Goal: Information Seeking & Learning: Learn about a topic

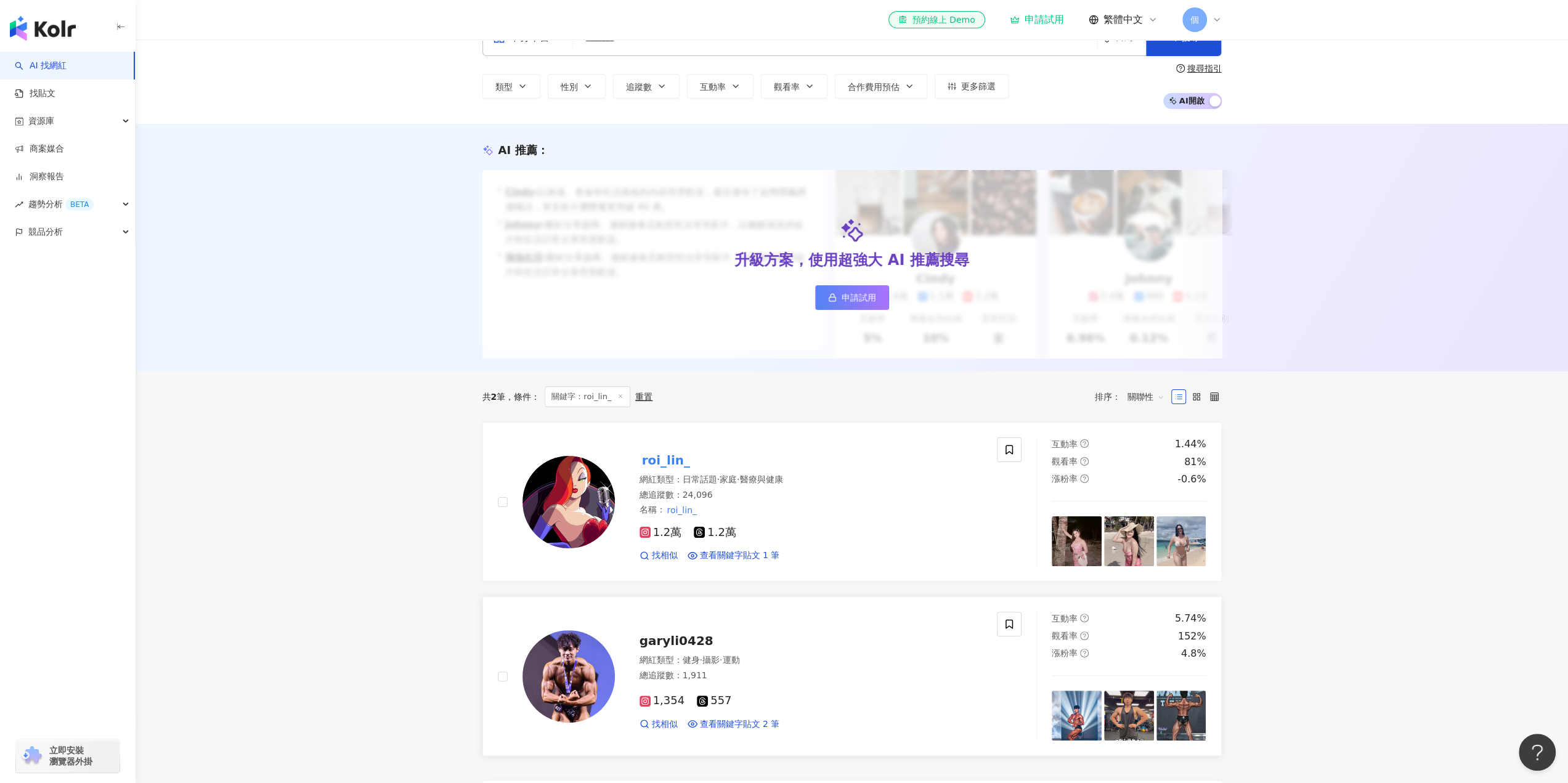
scroll to position [62, 0]
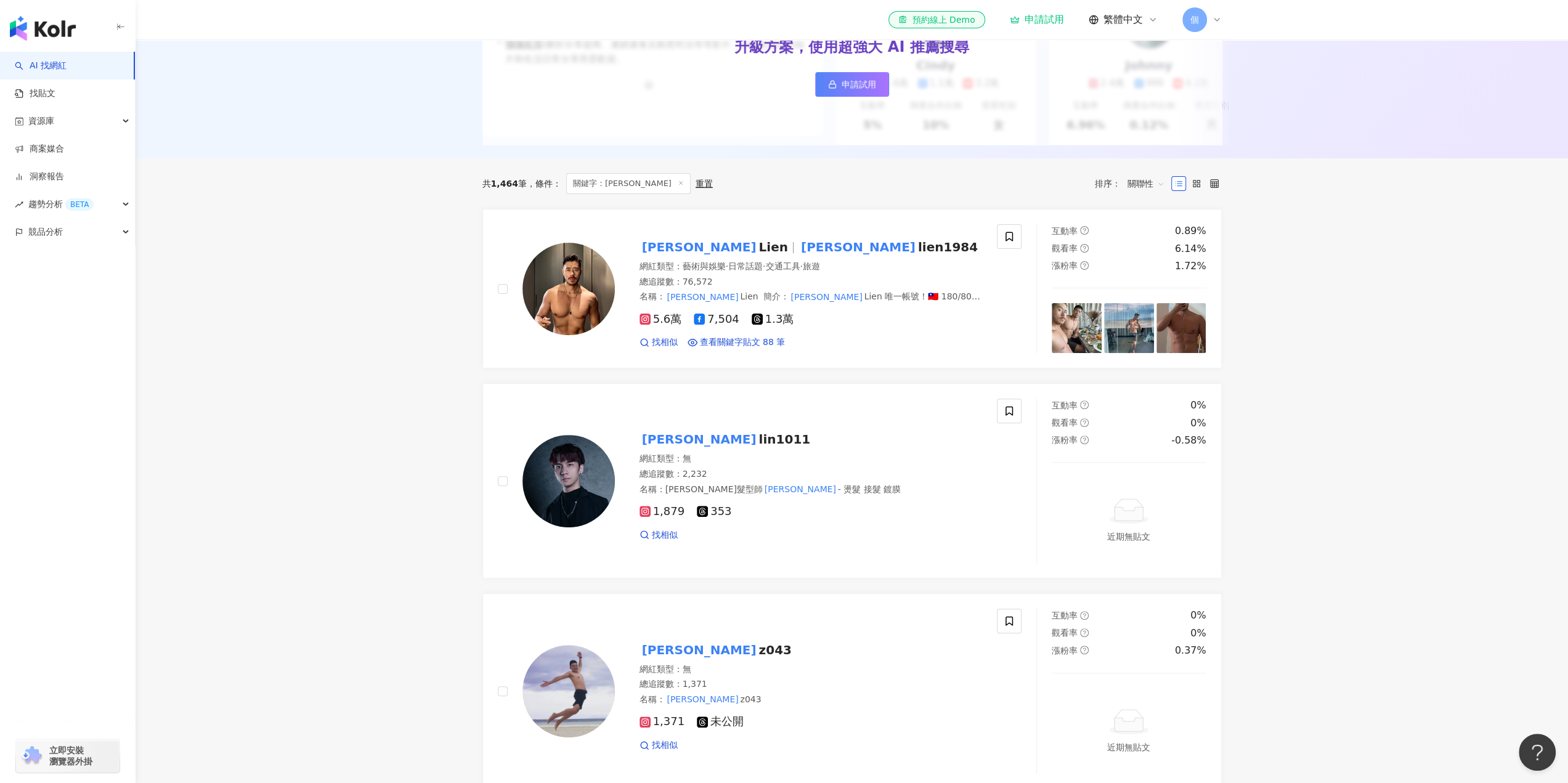
scroll to position [246, 0]
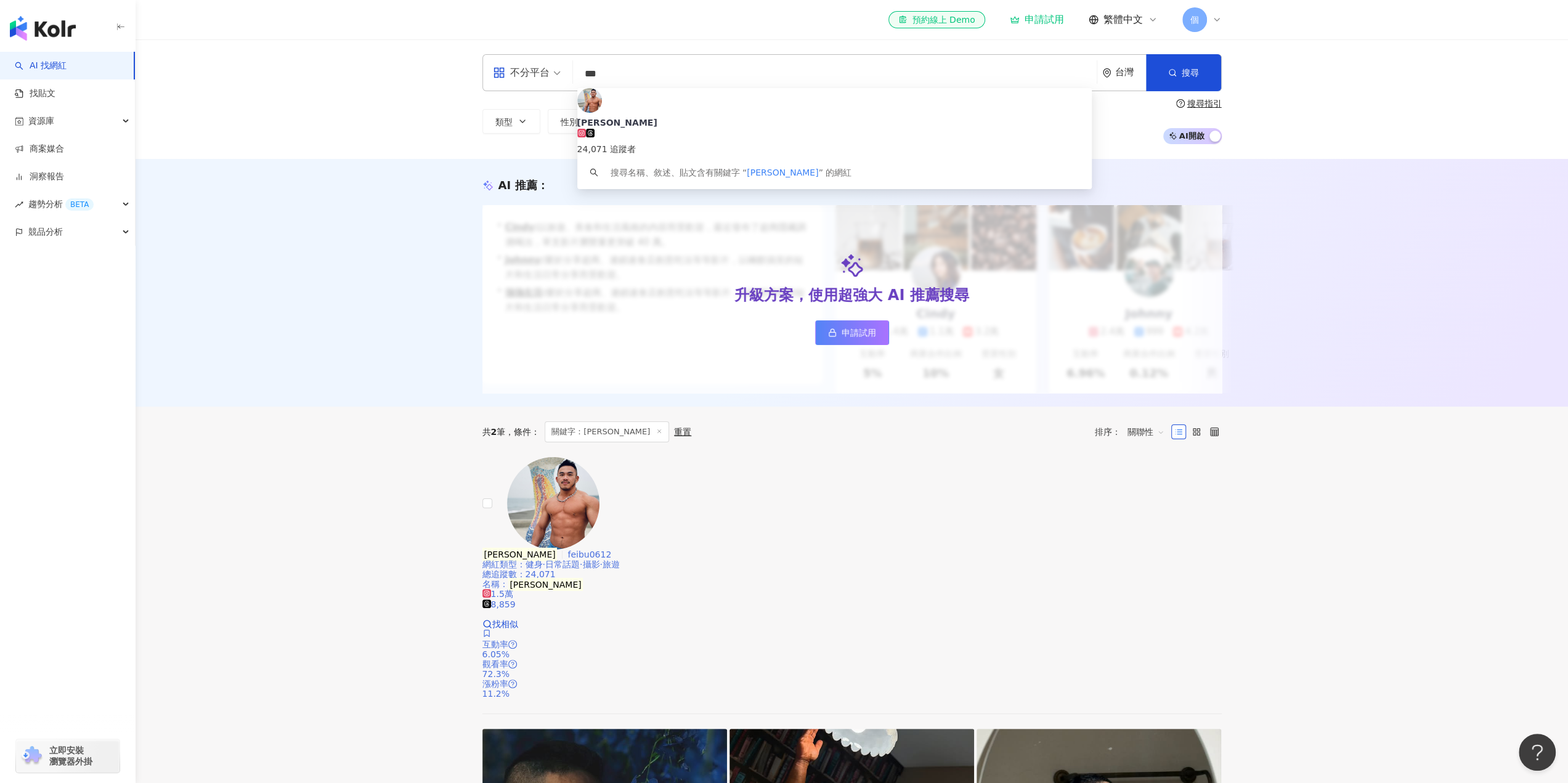
click at [513, 589] on span "1.5萬" at bounding box center [498, 594] width 31 height 10
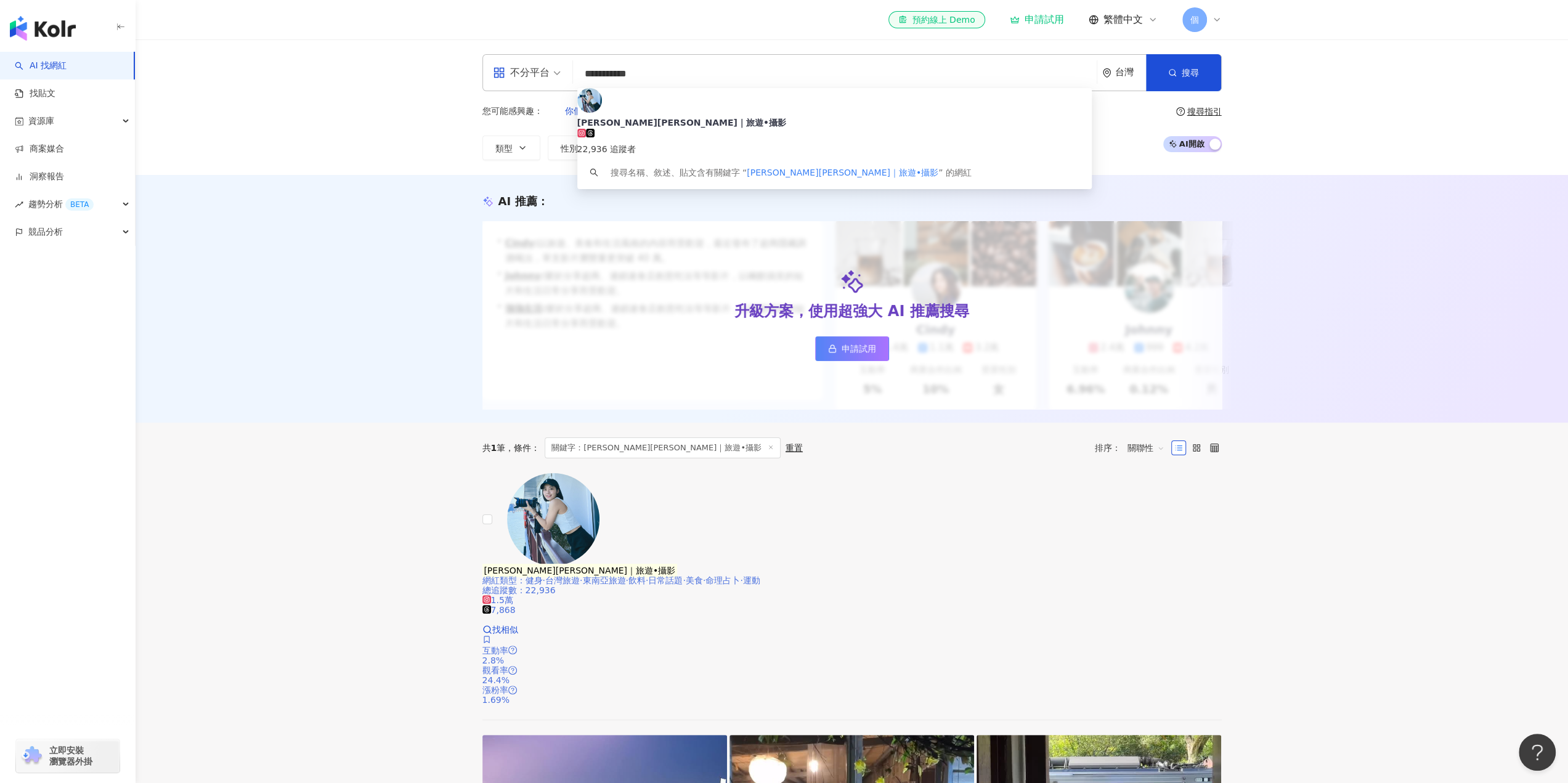
click at [513, 595] on span "1.5萬" at bounding box center [498, 600] width 31 height 10
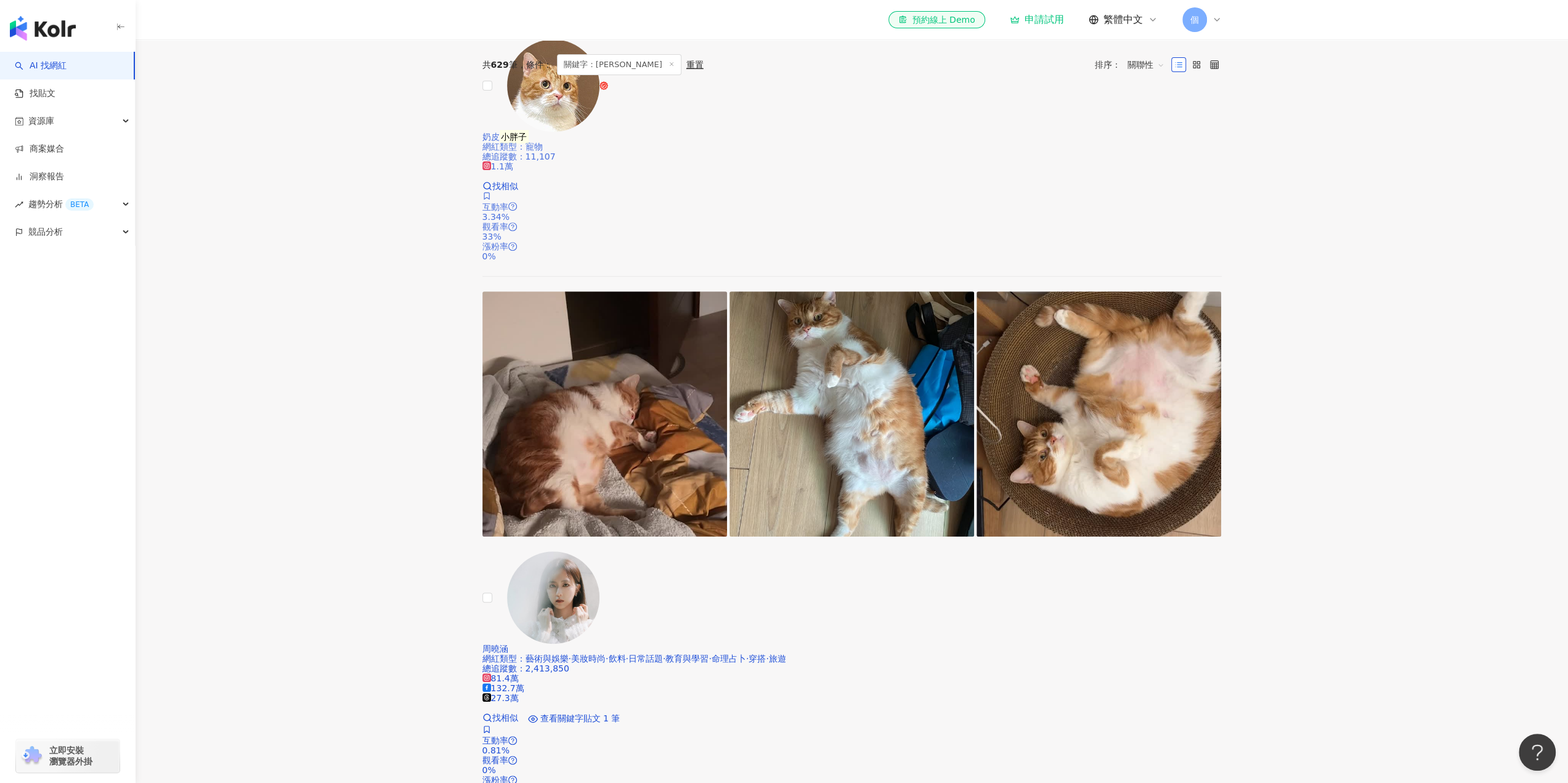
scroll to position [555, 0]
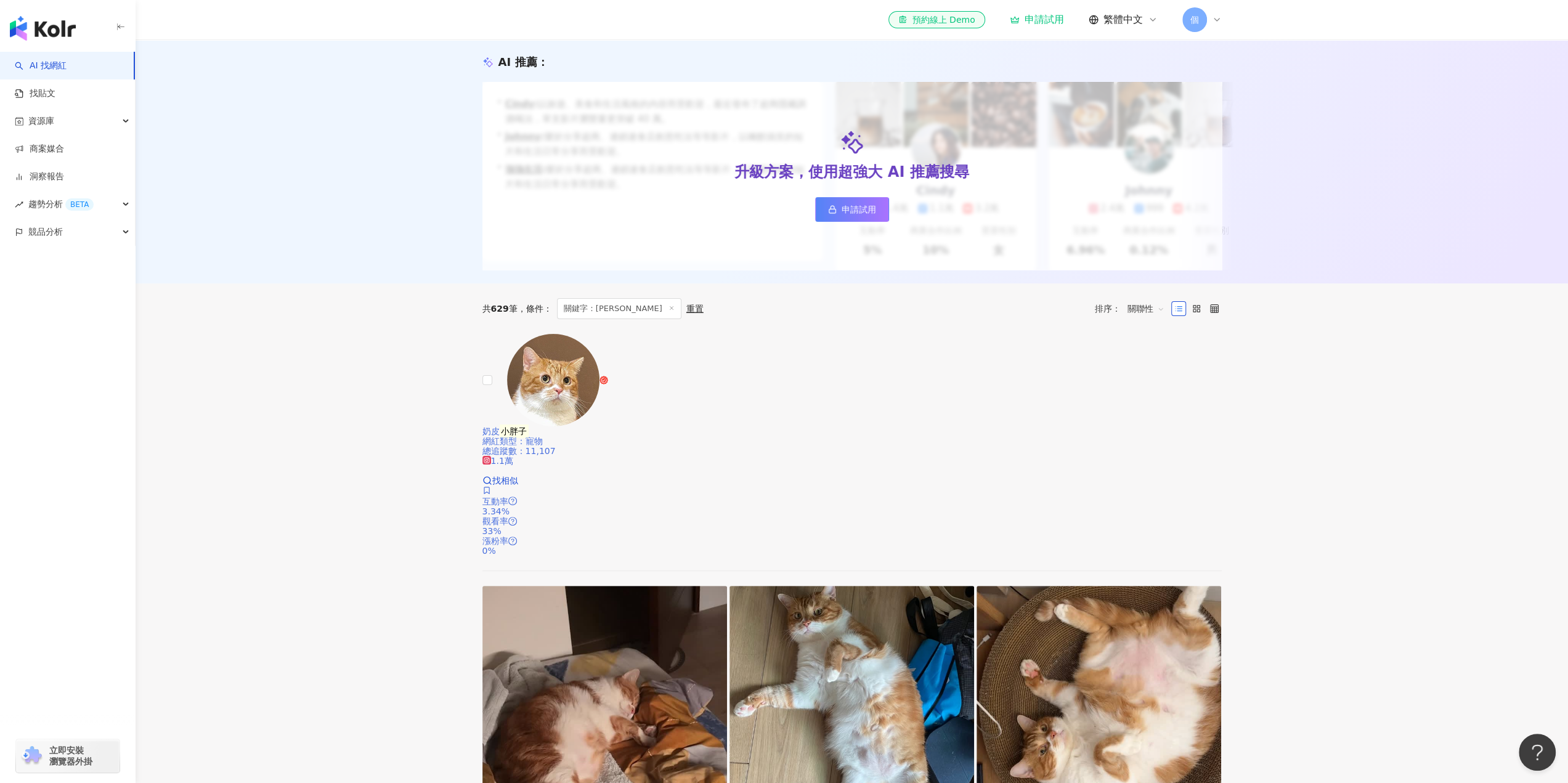
scroll to position [0, 0]
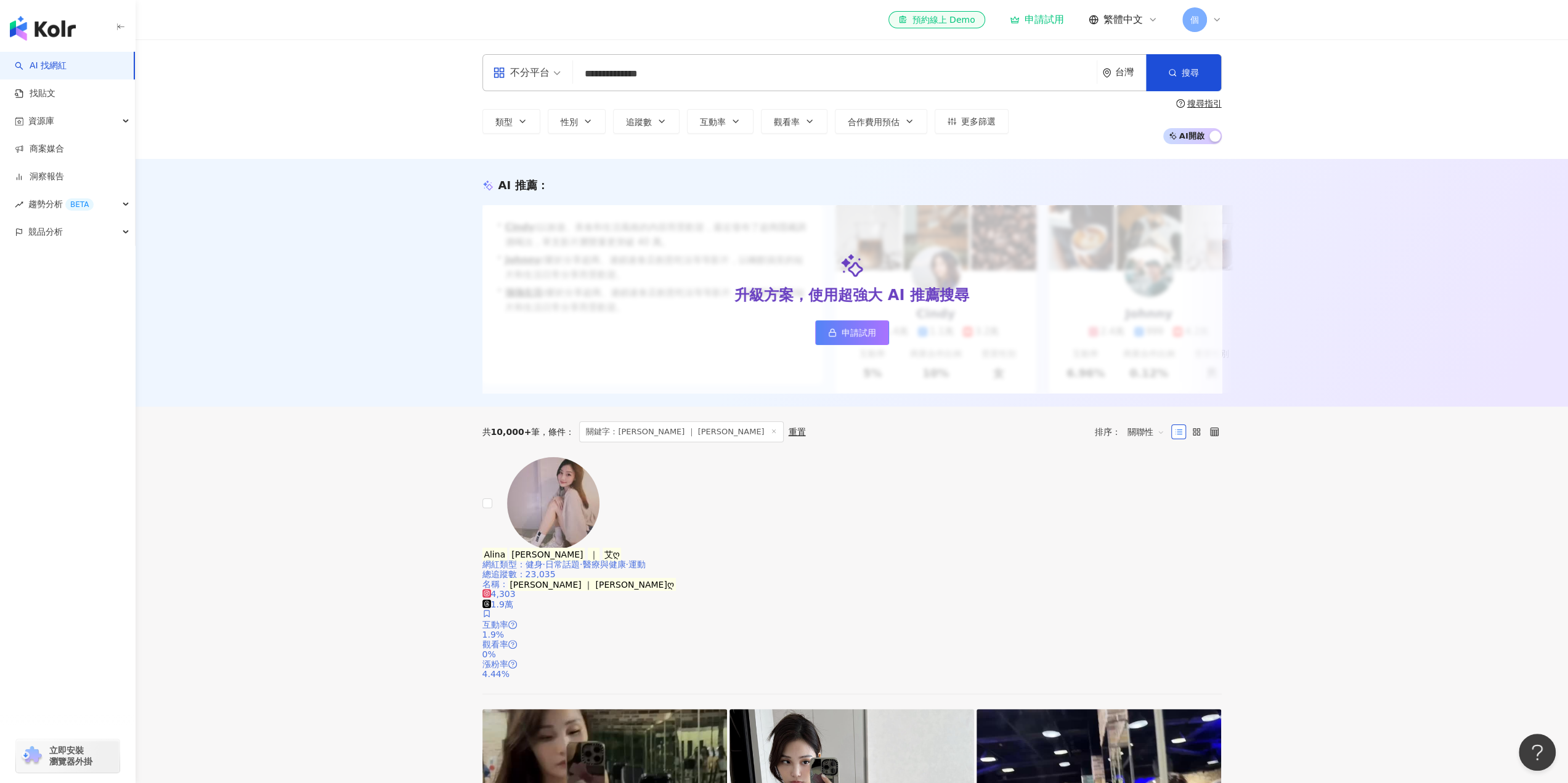
click at [516, 590] on span "4,303" at bounding box center [499, 594] width 33 height 10
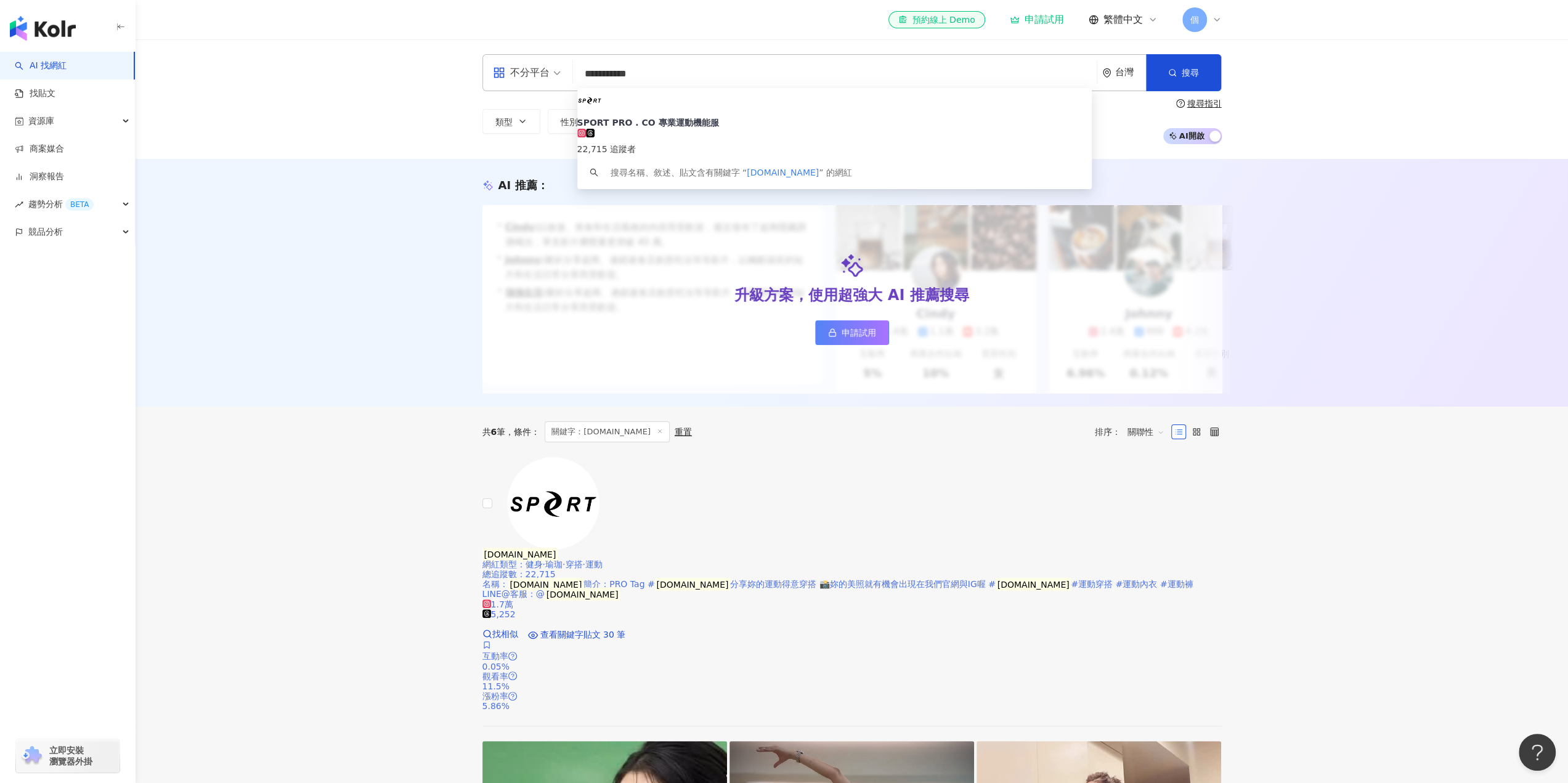
click at [513, 600] on span "1.7萬" at bounding box center [498, 605] width 31 height 10
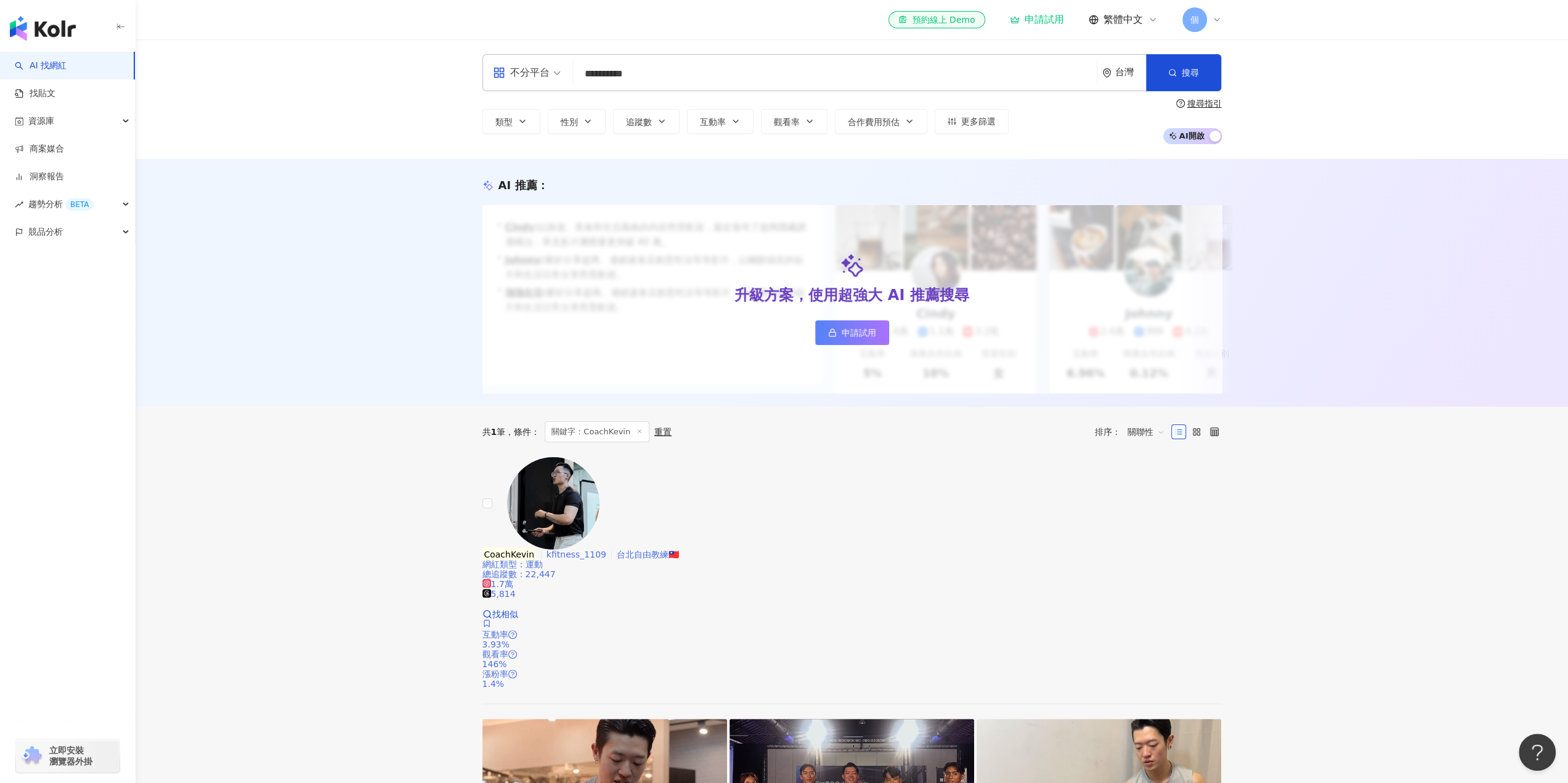
click at [513, 579] on span "1.7萬" at bounding box center [498, 584] width 31 height 10
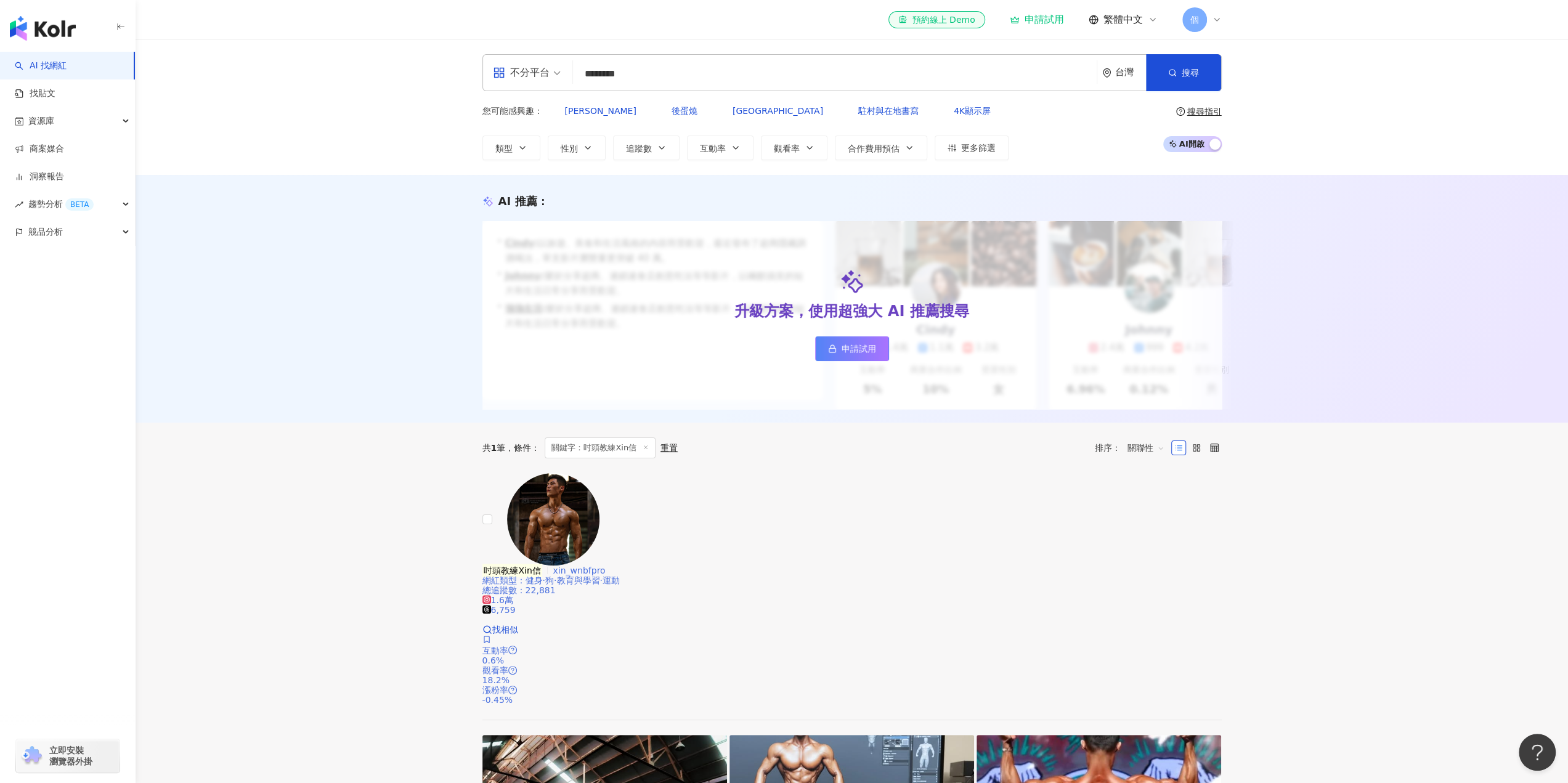
click at [513, 595] on span "1.6萬" at bounding box center [498, 600] width 31 height 10
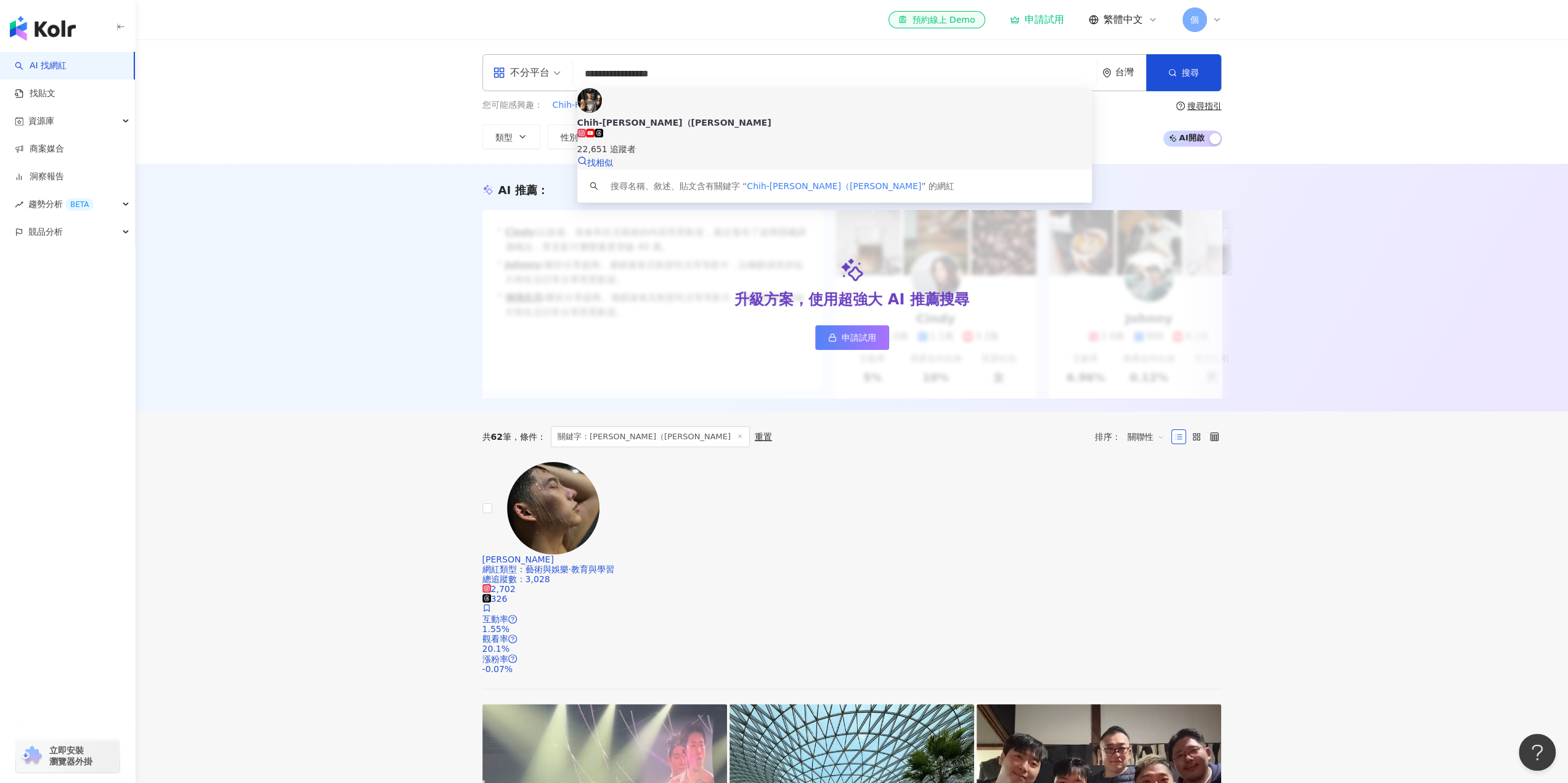
click at [682, 143] on div "22,651 追蹤者" at bounding box center [834, 149] width 514 height 14
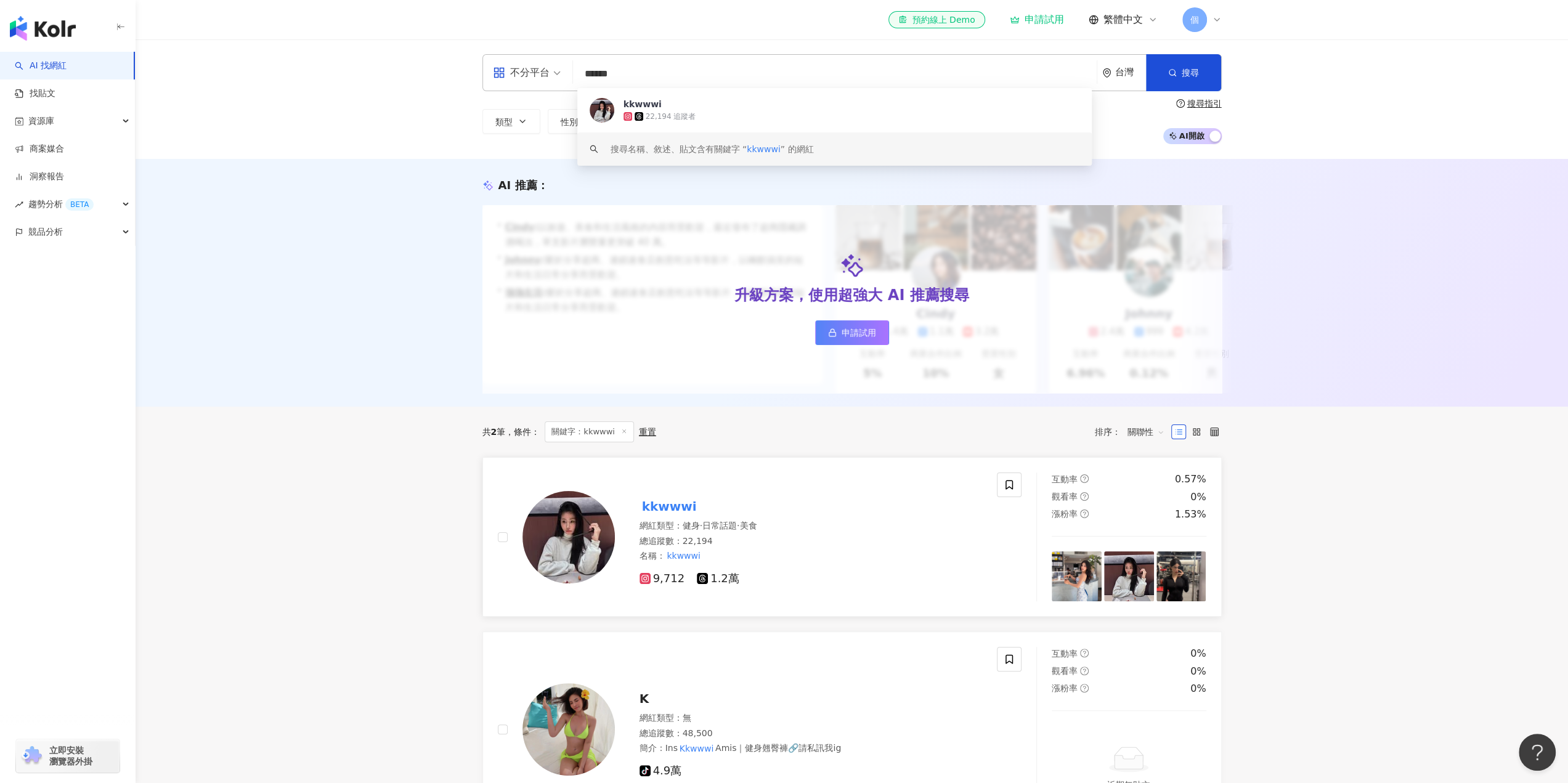
click at [664, 585] on span "9,712" at bounding box center [662, 579] width 46 height 13
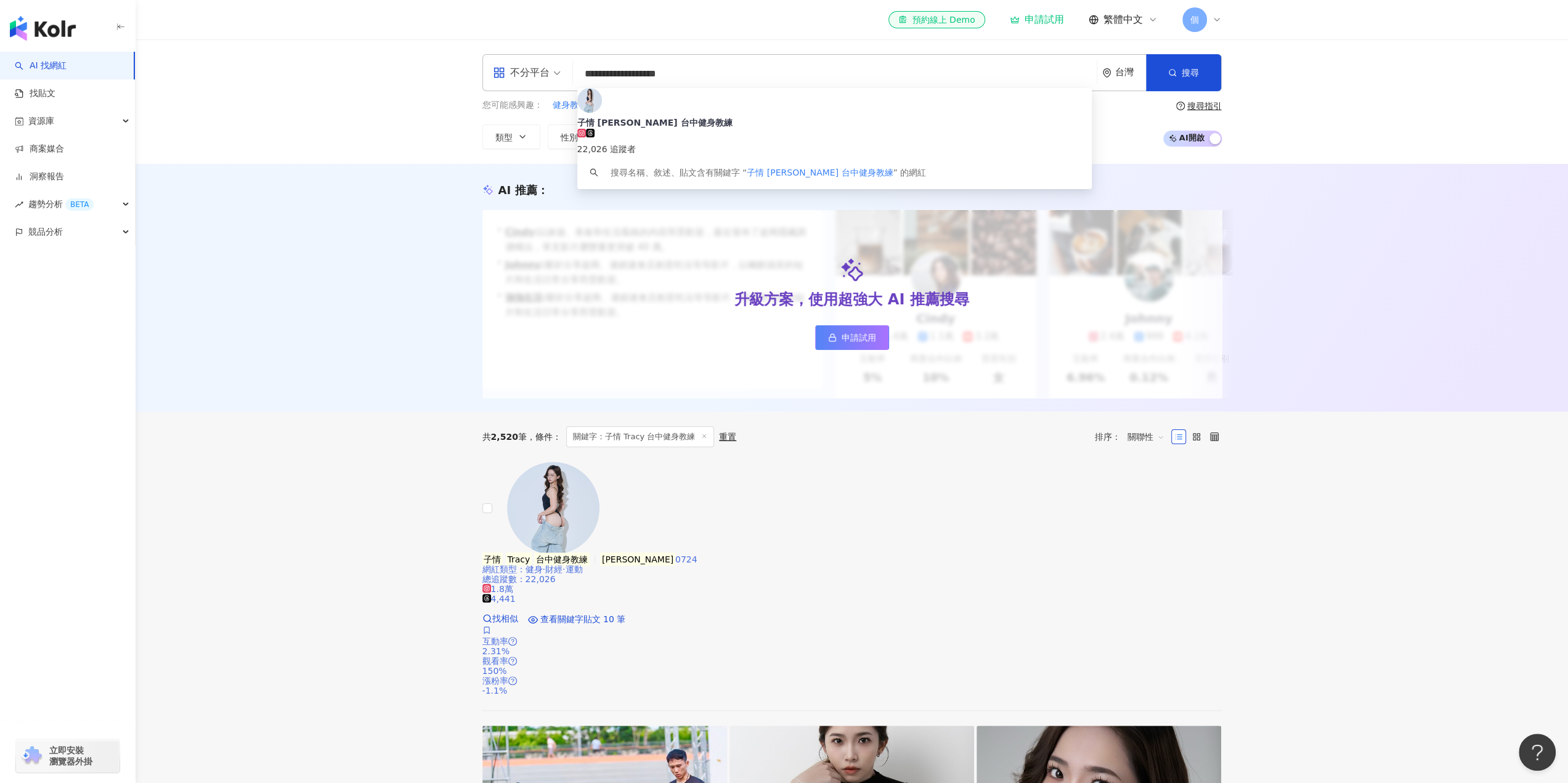
click at [513, 584] on span "1.8萬" at bounding box center [498, 589] width 31 height 10
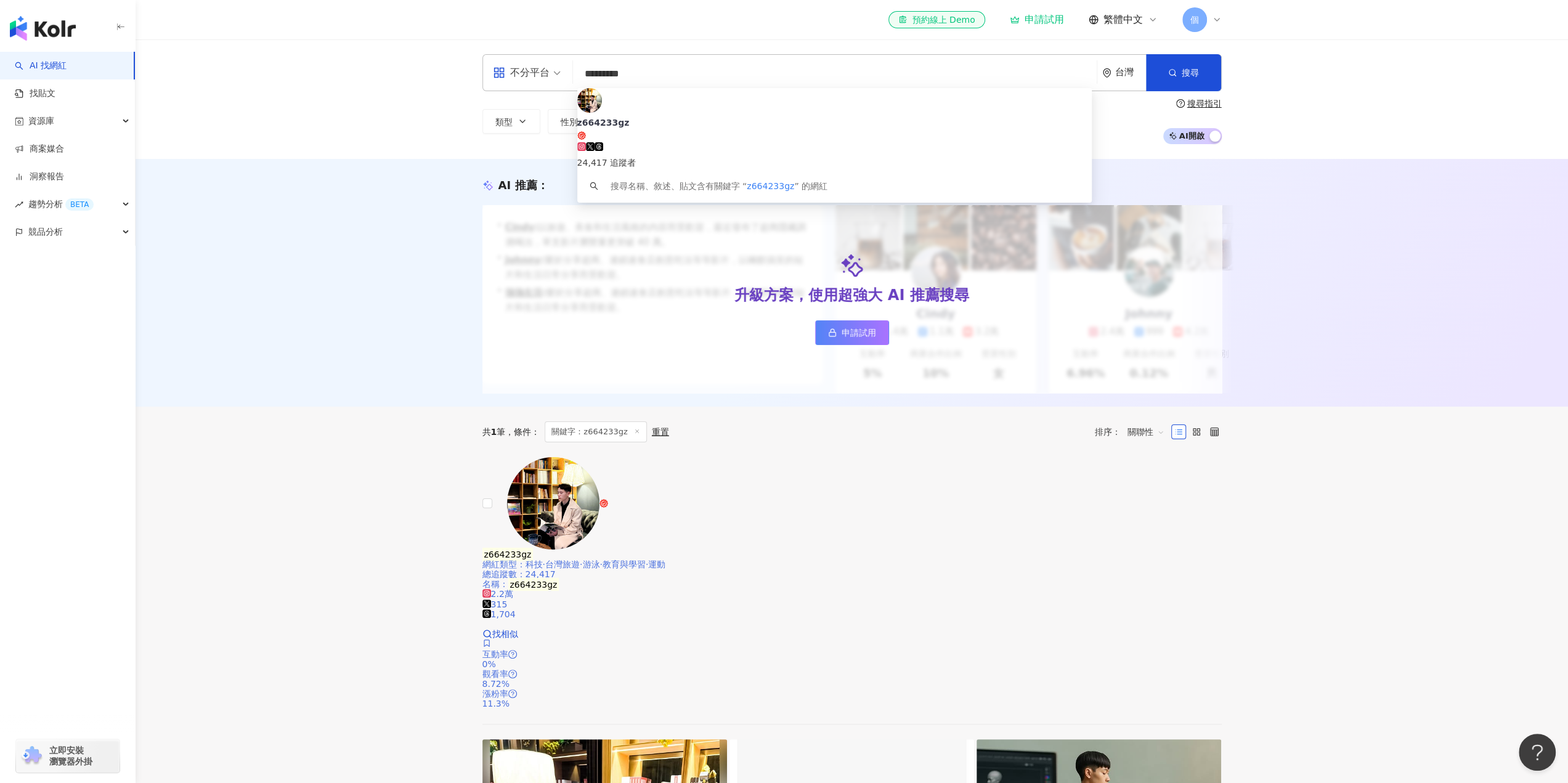
click at [513, 589] on span "2.2萬" at bounding box center [498, 594] width 31 height 10
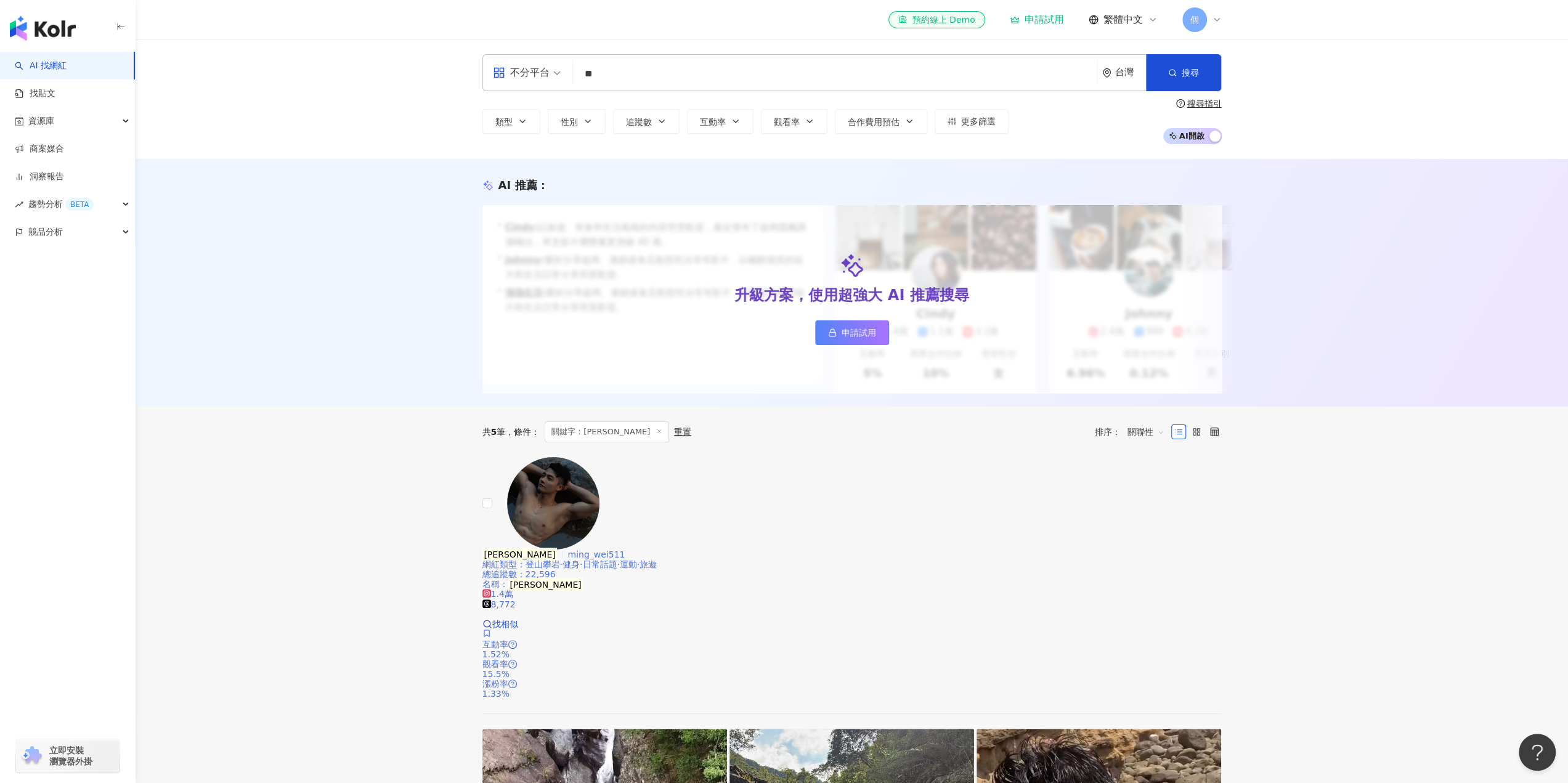
click at [513, 589] on span "1.4萬" at bounding box center [498, 594] width 31 height 10
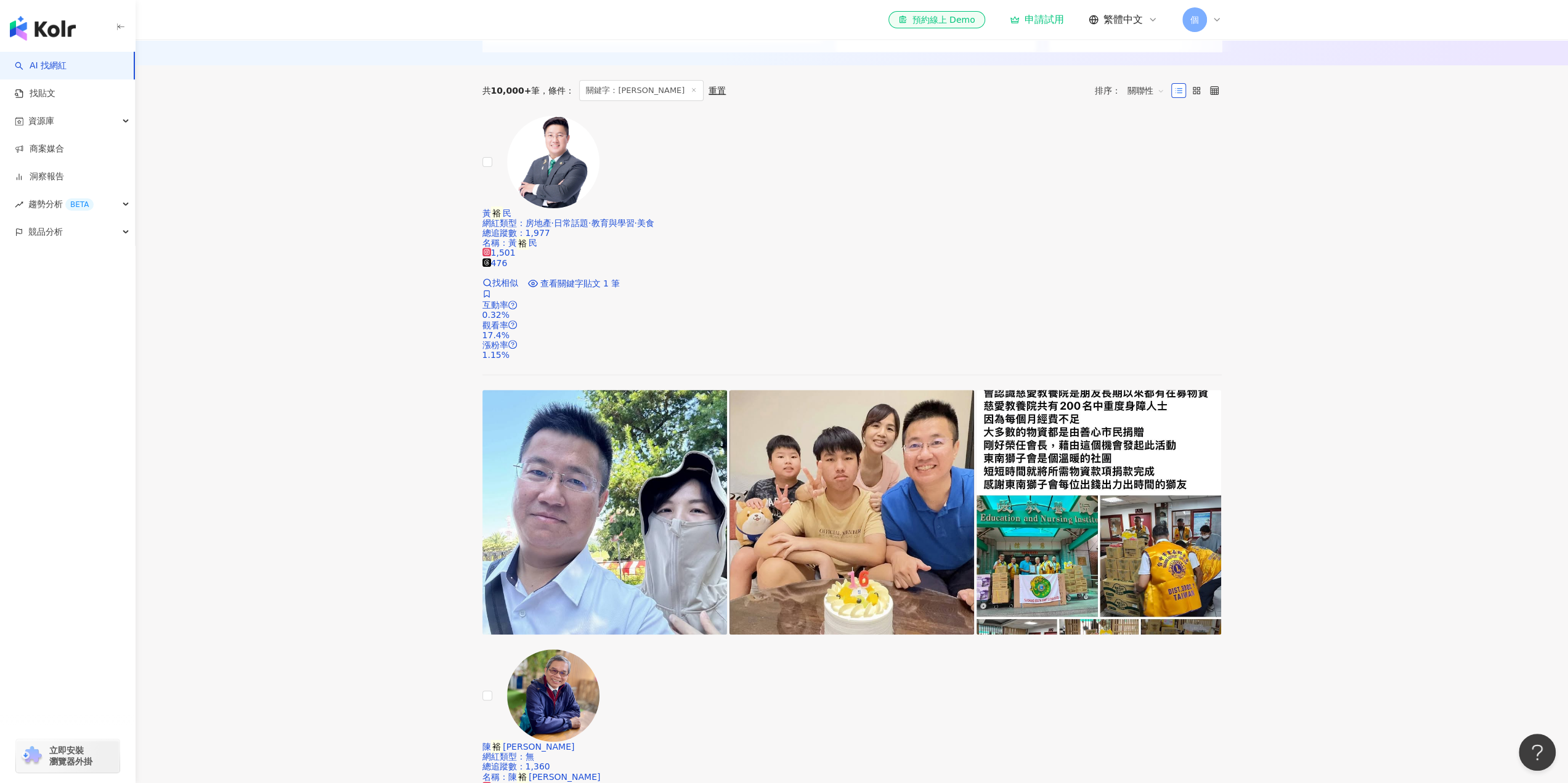
scroll to position [493, 0]
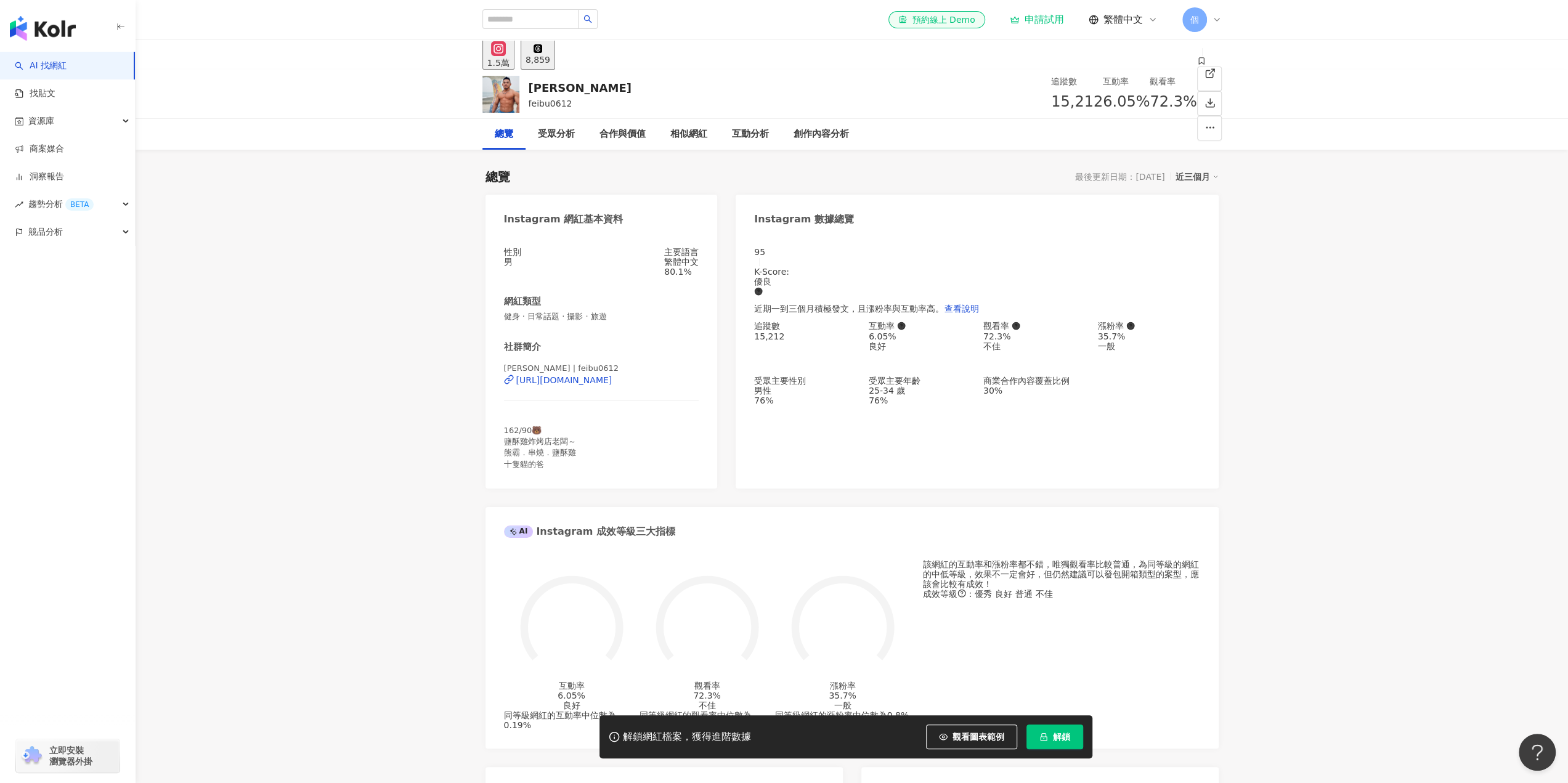
click at [591, 385] on div "https://www.instagram.com/feibu0612/" at bounding box center [564, 381] width 96 height 10
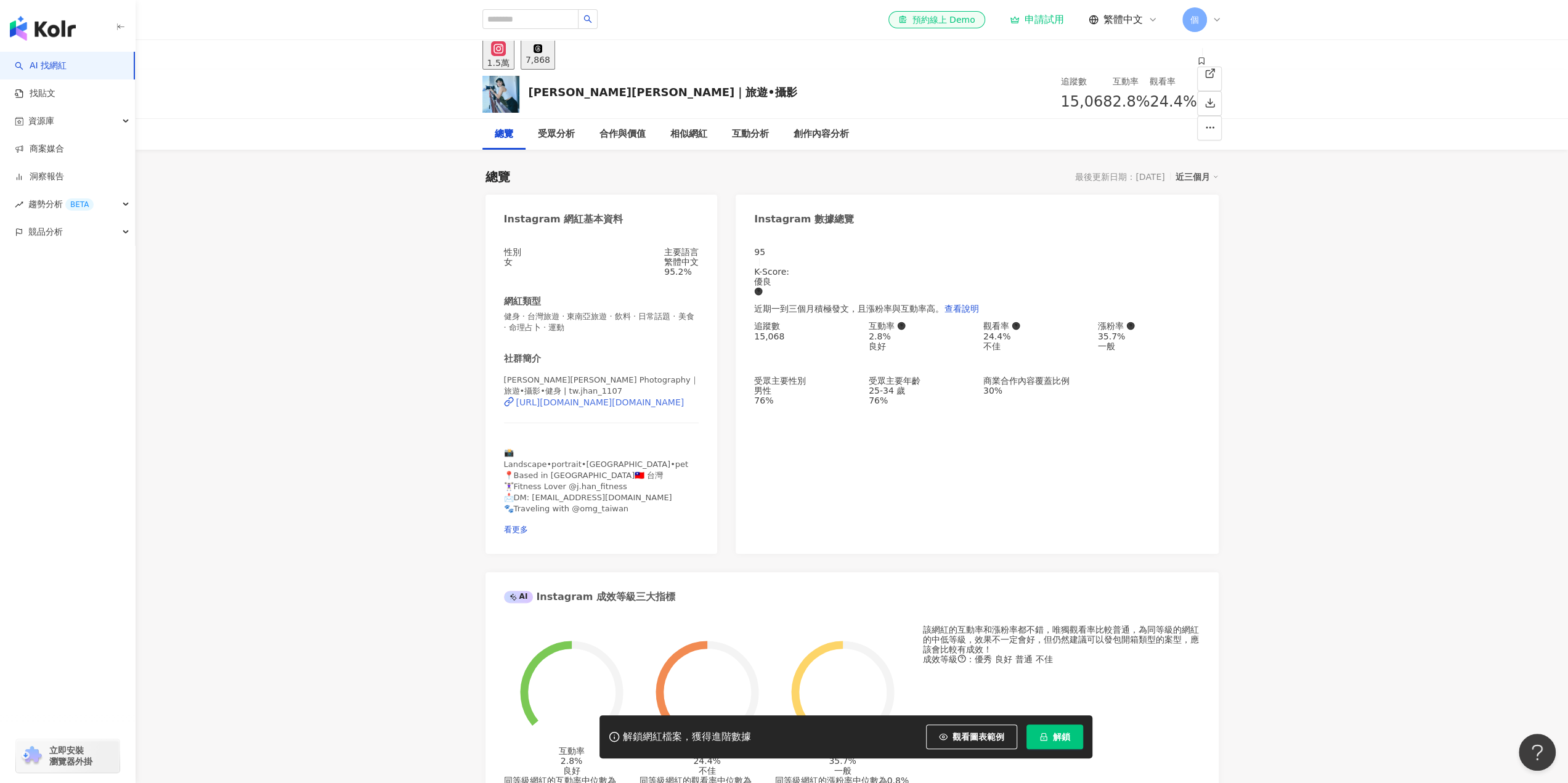
click at [590, 407] on div "https://www.instagram.com/tw.jhan_1107/" at bounding box center [600, 402] width 168 height 10
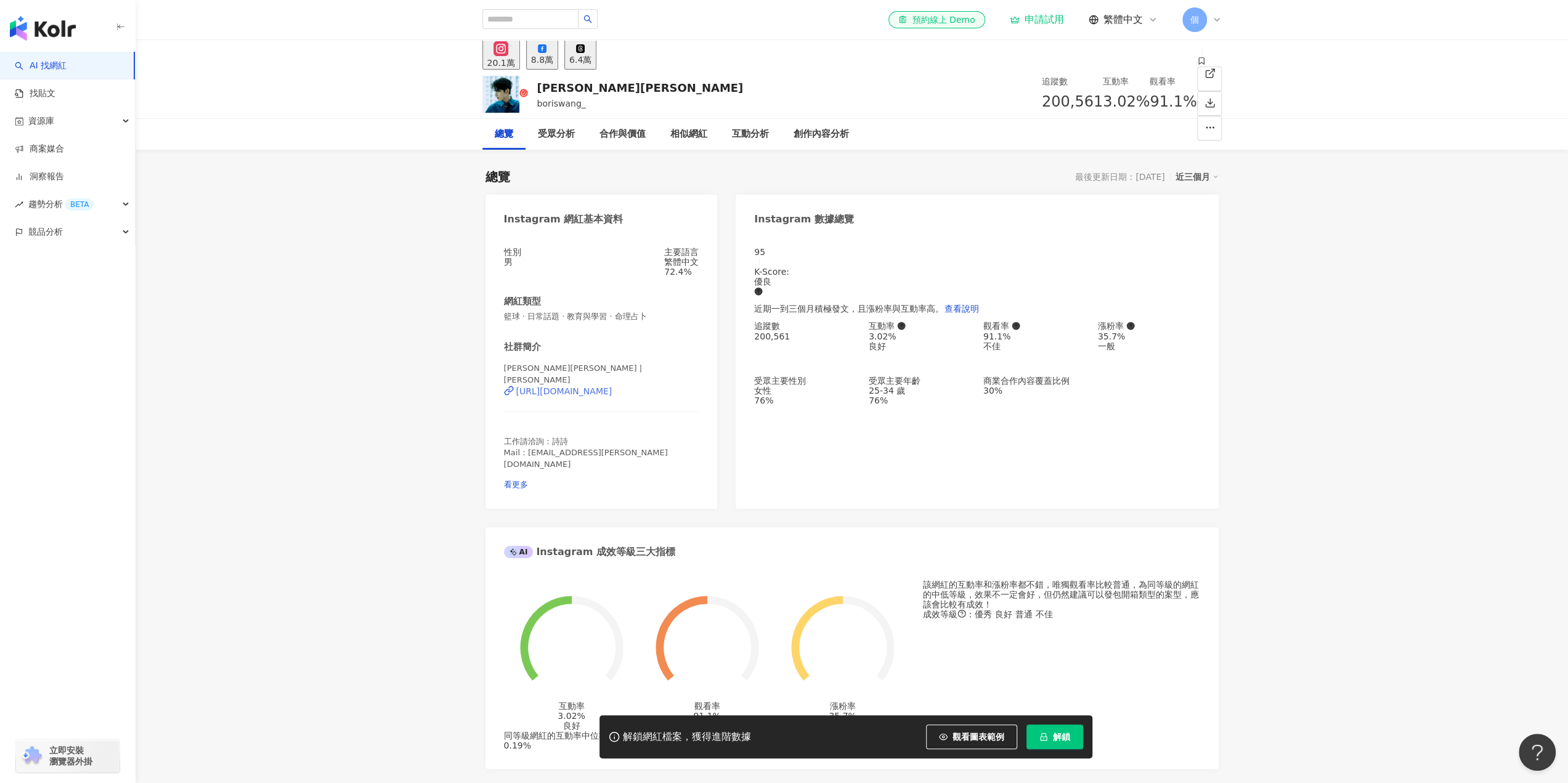
click at [613, 394] on div "https://www.instagram.com/boriswang_/" at bounding box center [564, 391] width 96 height 10
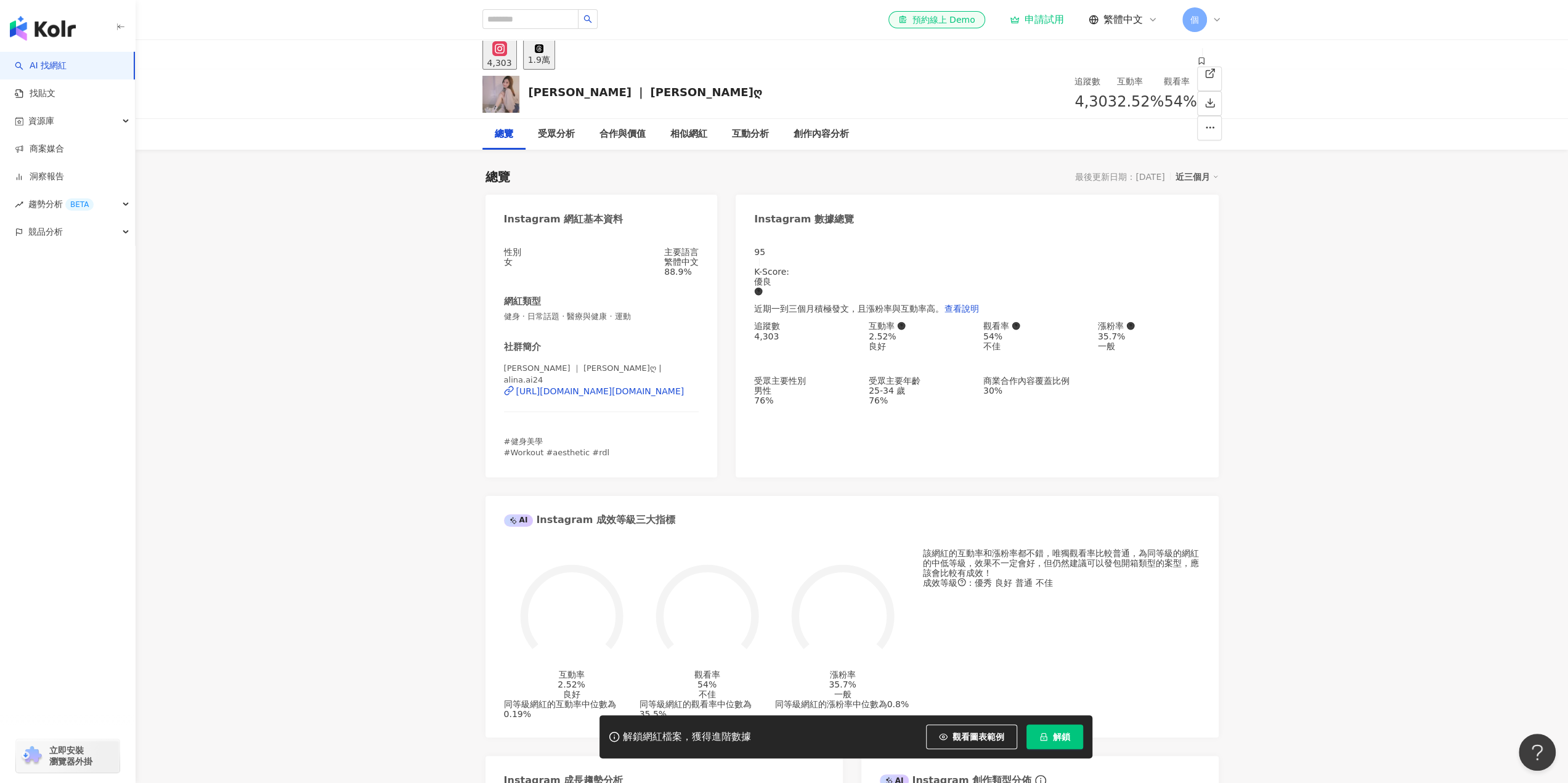
click at [608, 394] on div "[URL][DOMAIN_NAME][DOMAIN_NAME]" at bounding box center [600, 391] width 168 height 10
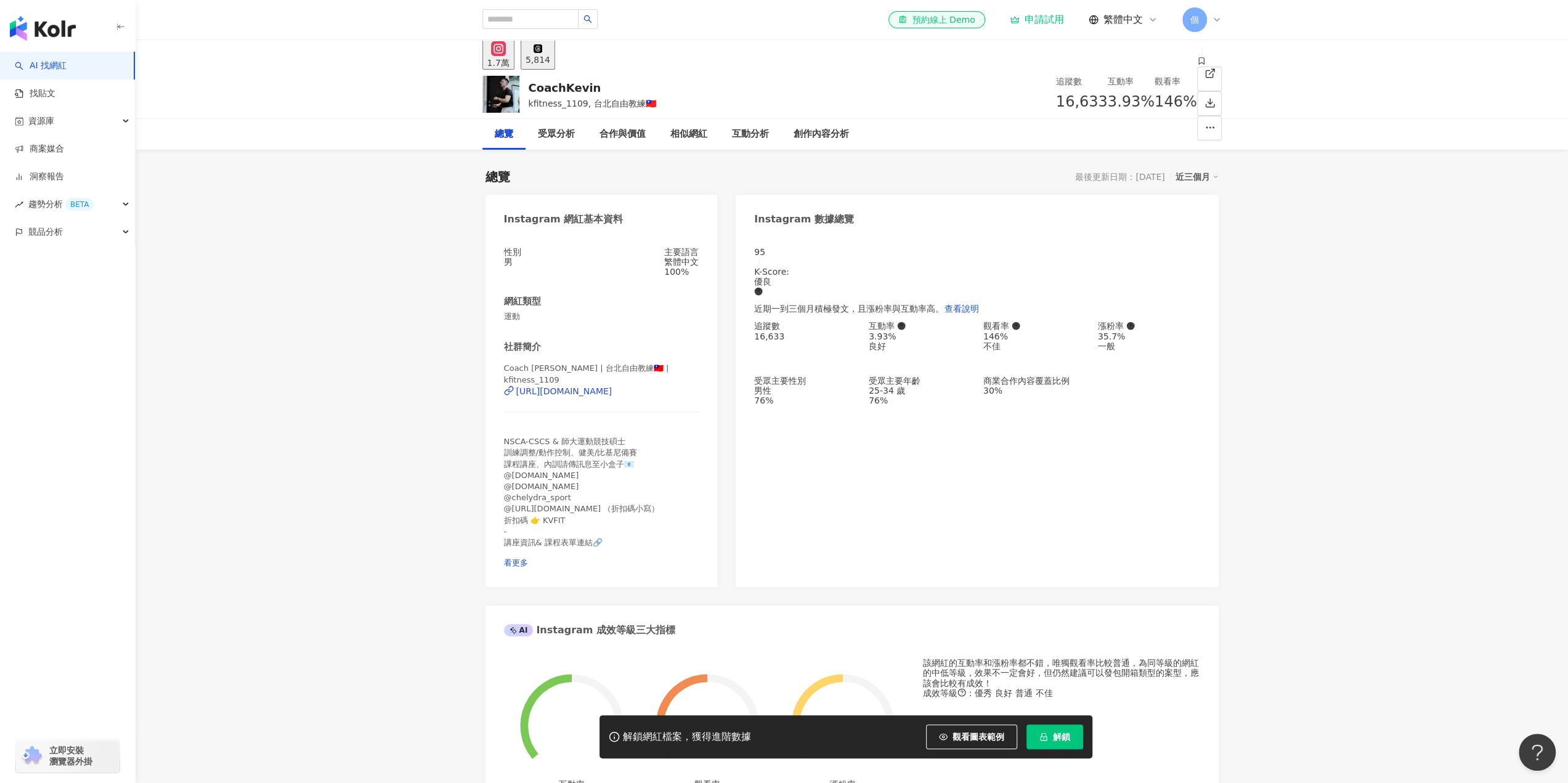
drag, startPoint x: 591, startPoint y: 393, endPoint x: 611, endPoint y: 328, distance: 68.0
click at [591, 393] on div "https://www.instagram.com/kfitness_1109/" at bounding box center [564, 391] width 96 height 10
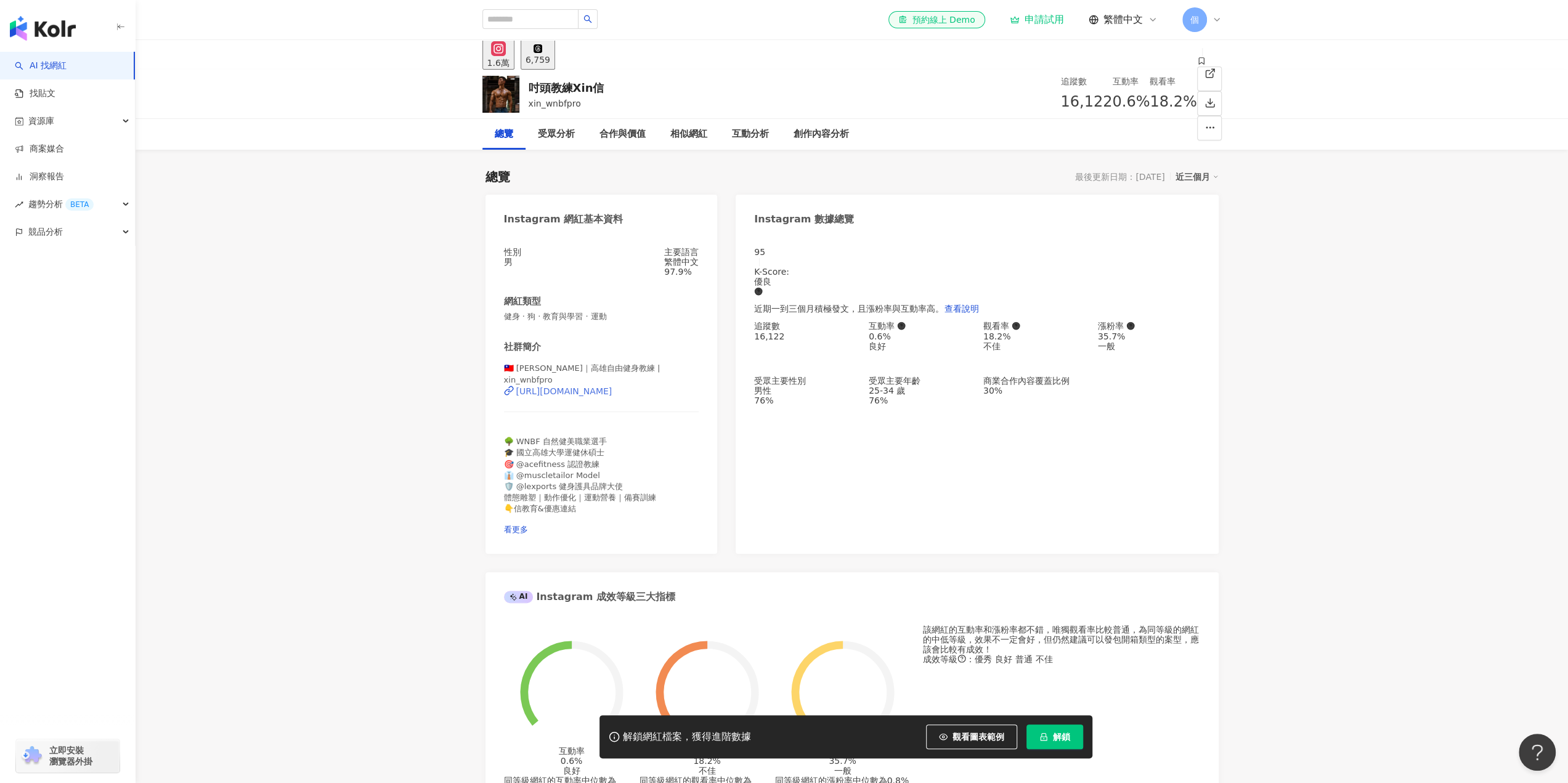
click at [613, 396] on div "https://www.instagram.com/xin_wnbfpro/" at bounding box center [564, 391] width 96 height 10
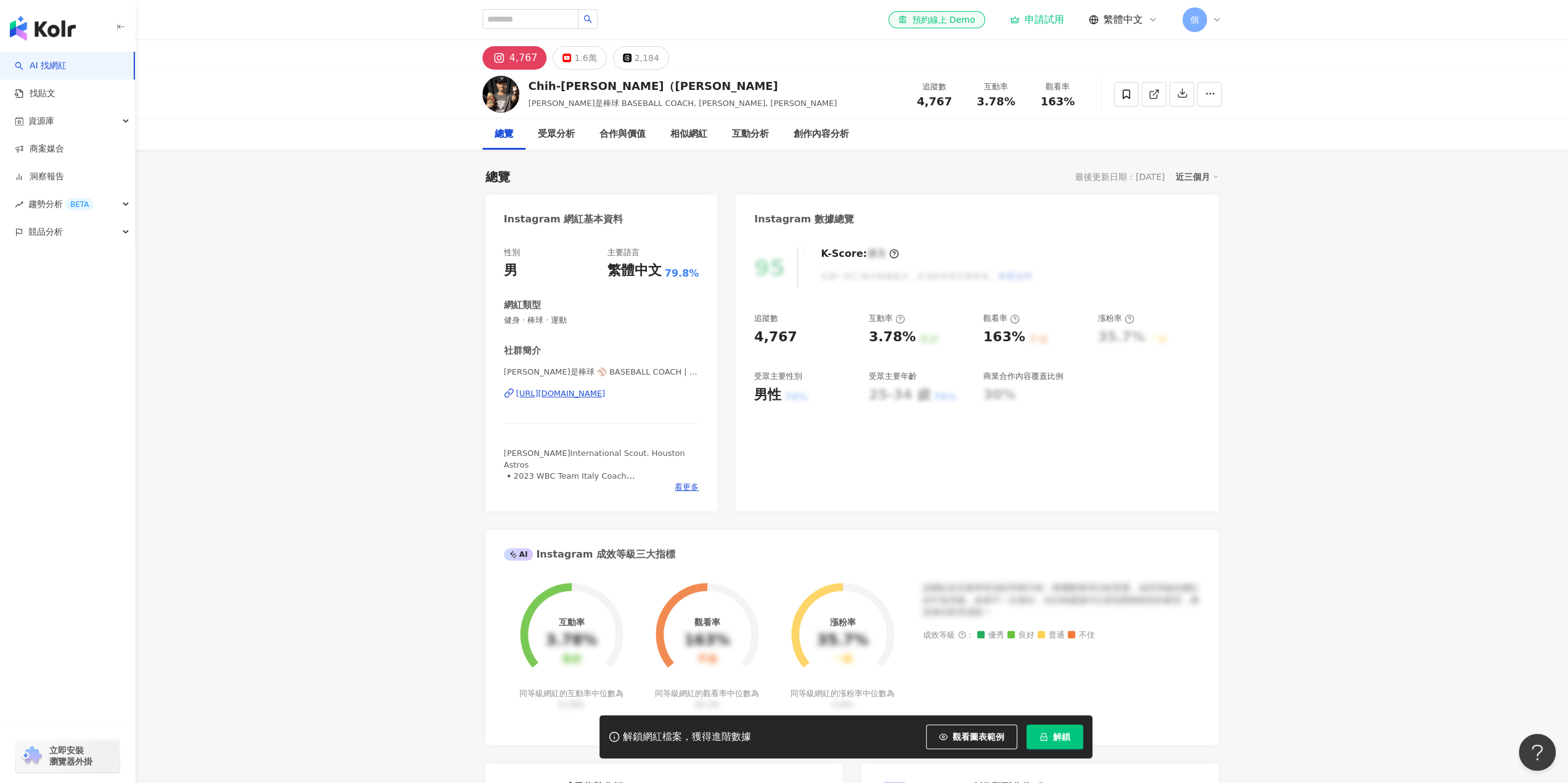
click at [605, 396] on div "https://www.instagram.com/joe__baseball/" at bounding box center [561, 394] width 90 height 11
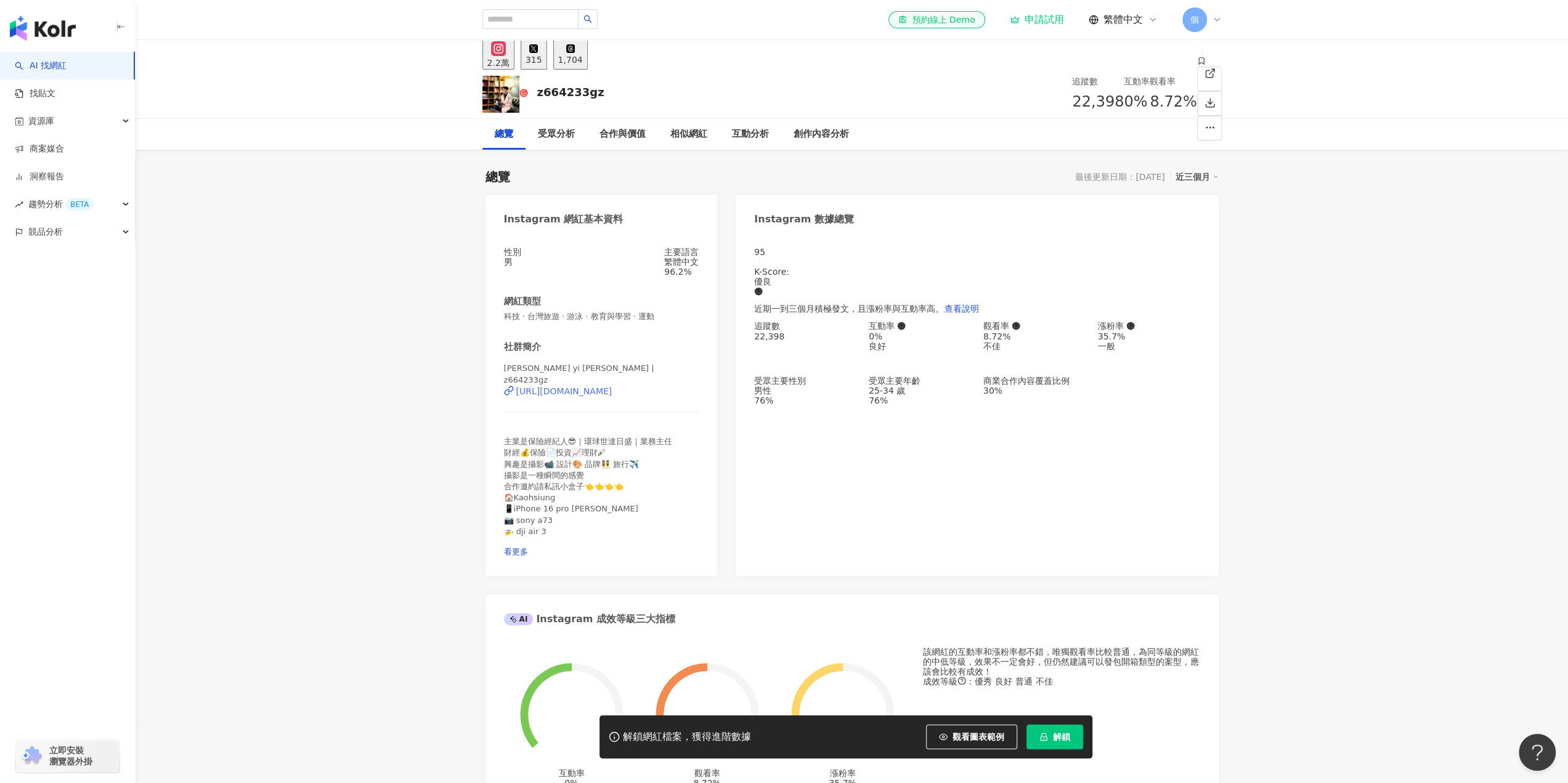
click at [582, 393] on div "[URL][DOMAIN_NAME]" at bounding box center [564, 391] width 96 height 10
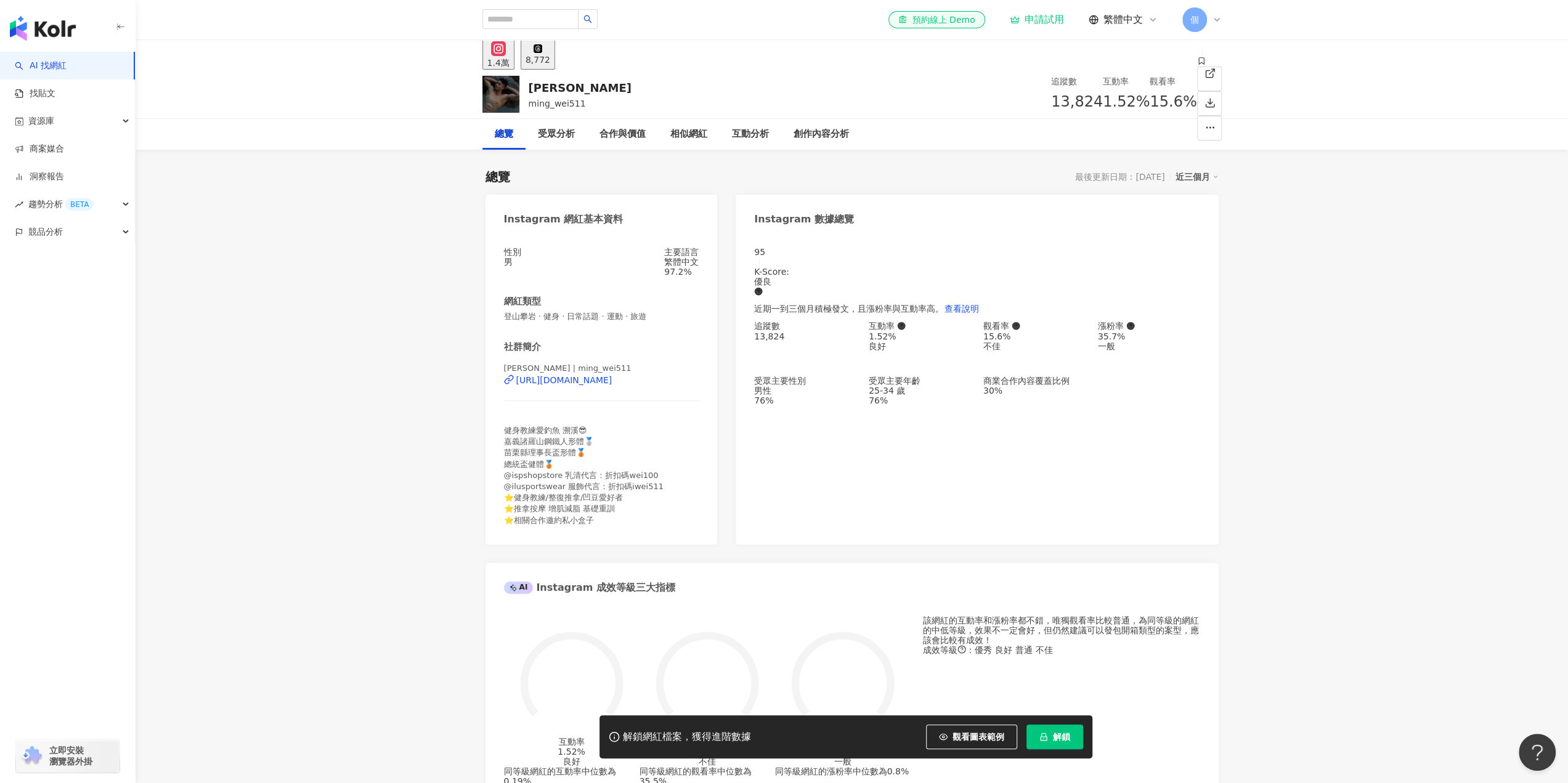
click at [603, 385] on div "[URL][DOMAIN_NAME]" at bounding box center [564, 381] width 96 height 10
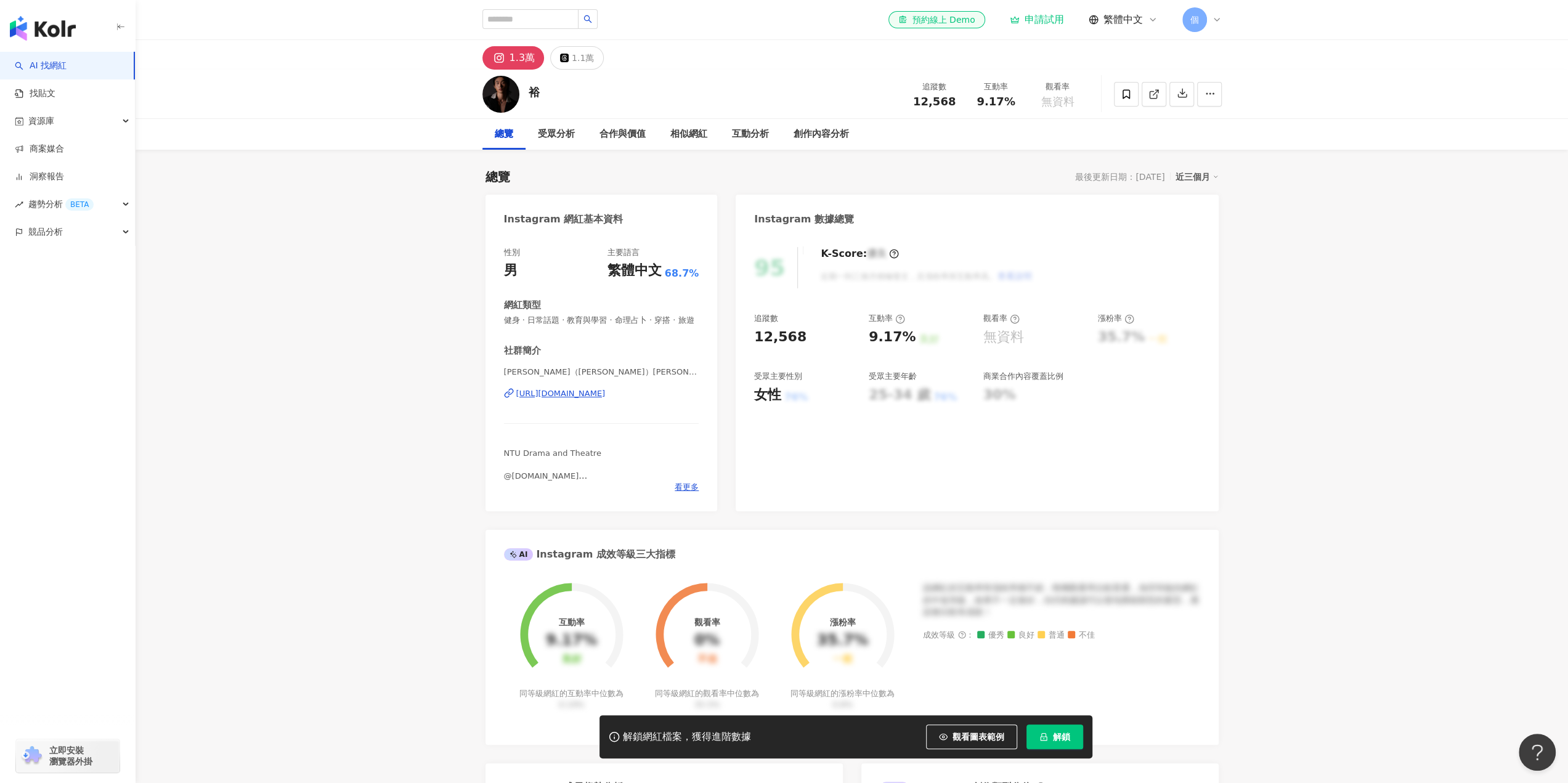
click at [605, 399] on div "https://www.instagram.com/yu_10_19/" at bounding box center [561, 394] width 90 height 11
